Goal: Find specific page/section: Find specific page/section

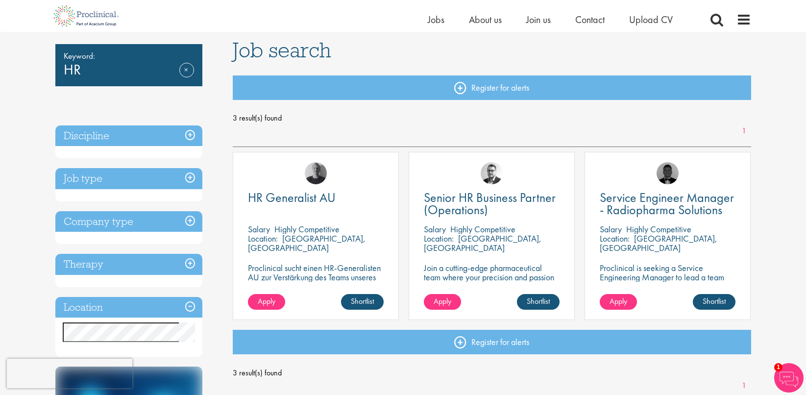
scroll to position [52, 0]
